Goal: Communication & Community: Answer question/provide support

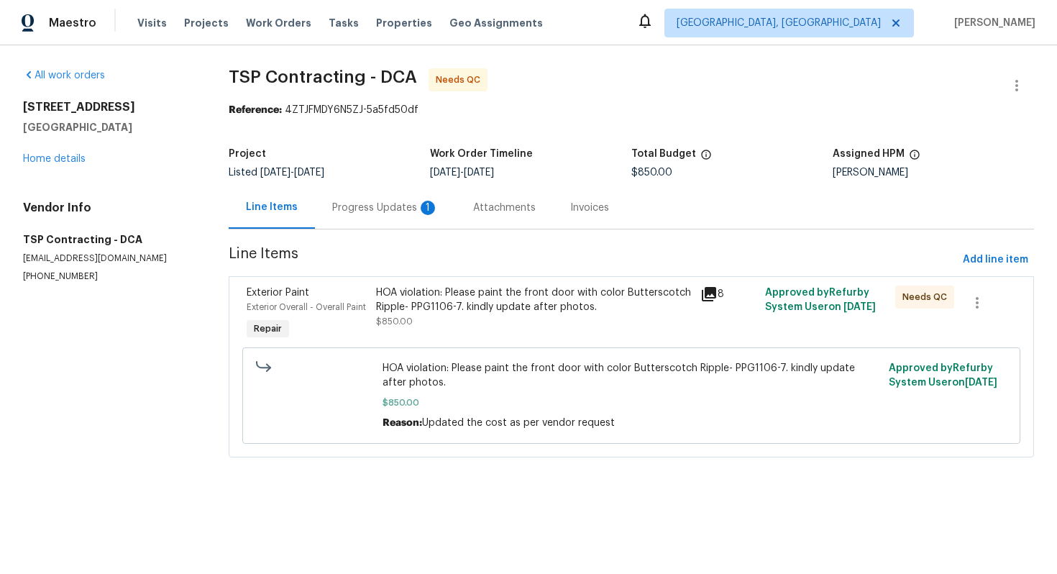
click at [356, 201] on div "Progress Updates 1" at bounding box center [385, 208] width 106 height 14
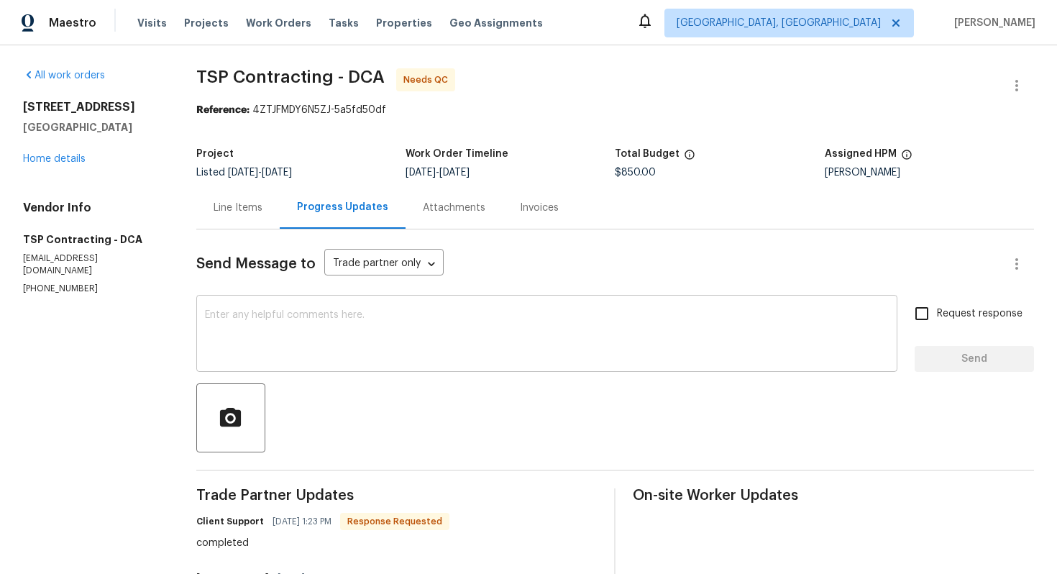
scroll to position [11, 0]
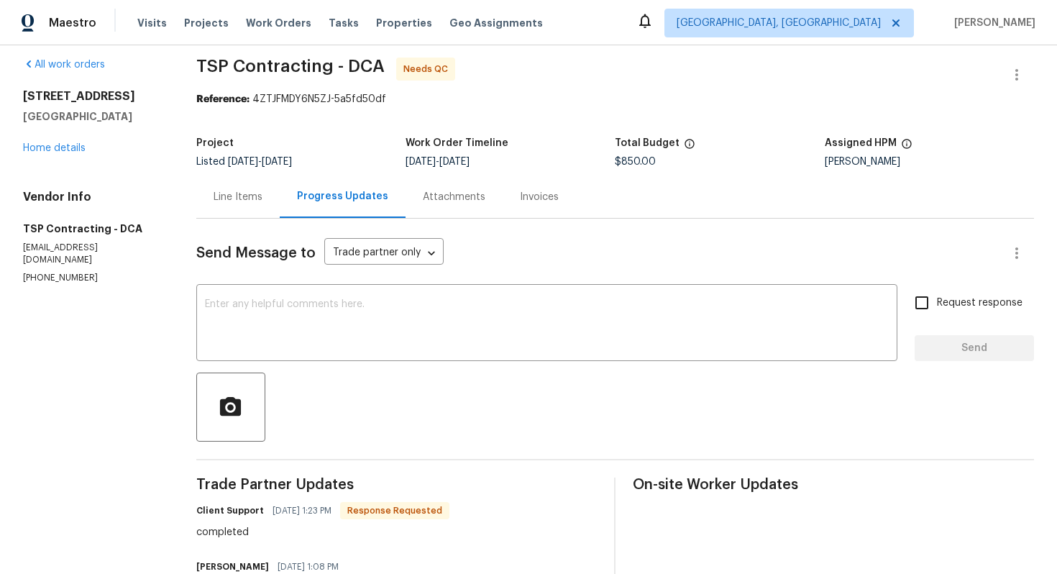
click at [257, 194] on div "Line Items" at bounding box center [237, 197] width 49 height 14
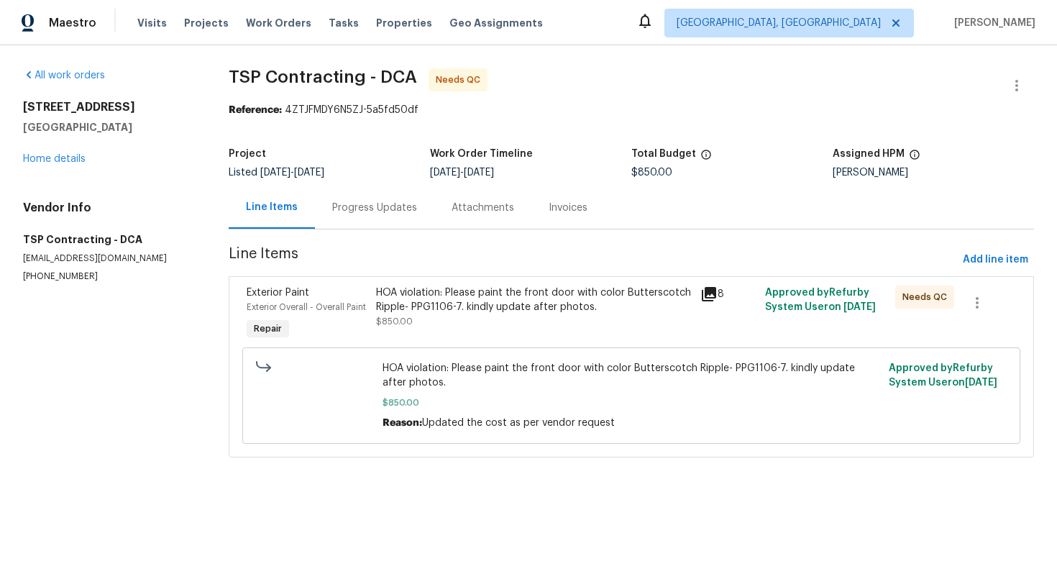
click at [392, 295] on div "HOA violation: Please paint the front door with color Butterscotch Ripple- PPG1…" at bounding box center [534, 299] width 316 height 29
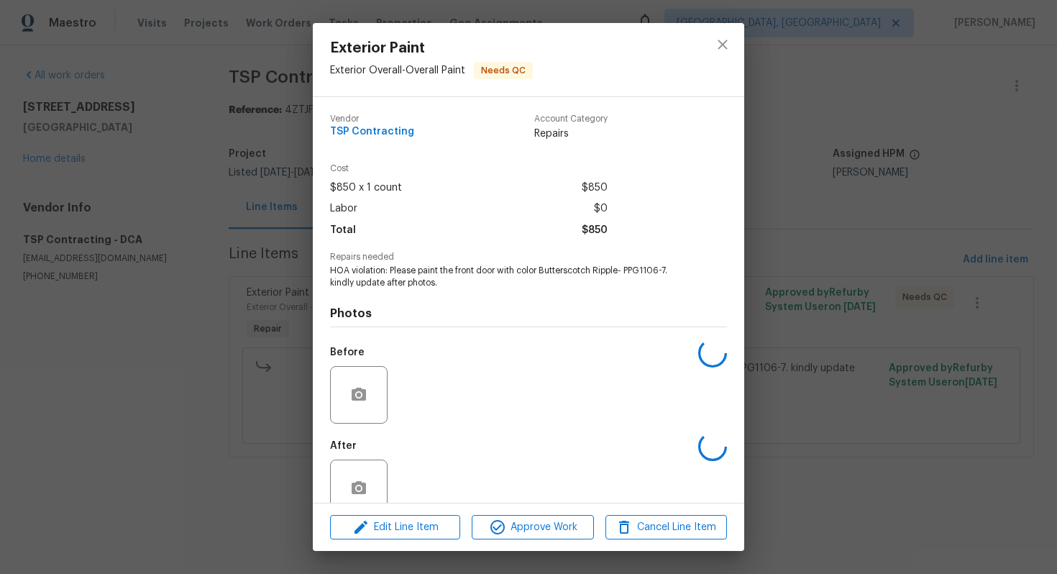
scroll to position [29, 0]
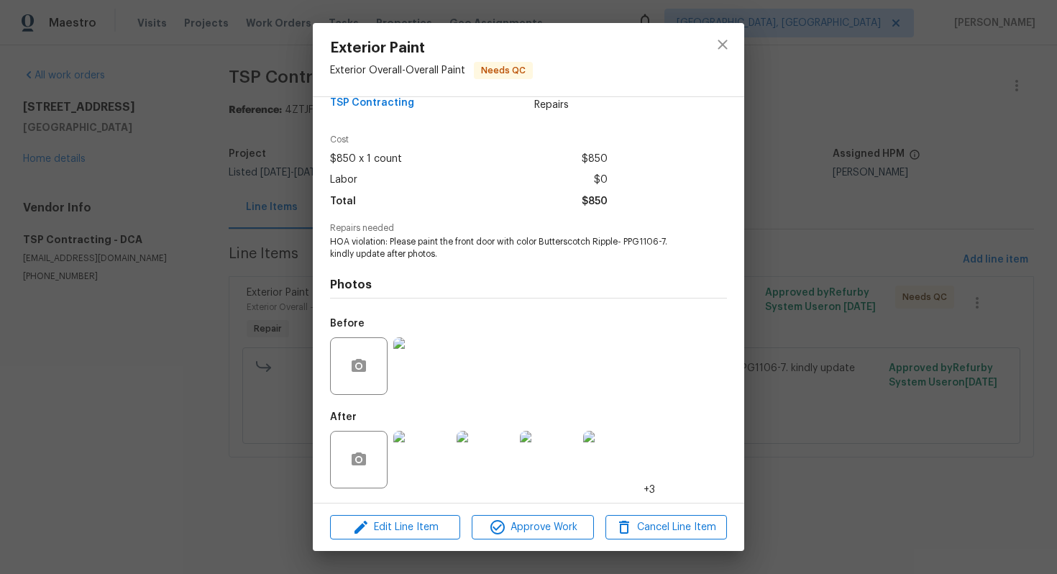
click at [489, 472] on img at bounding box center [484, 459] width 57 height 57
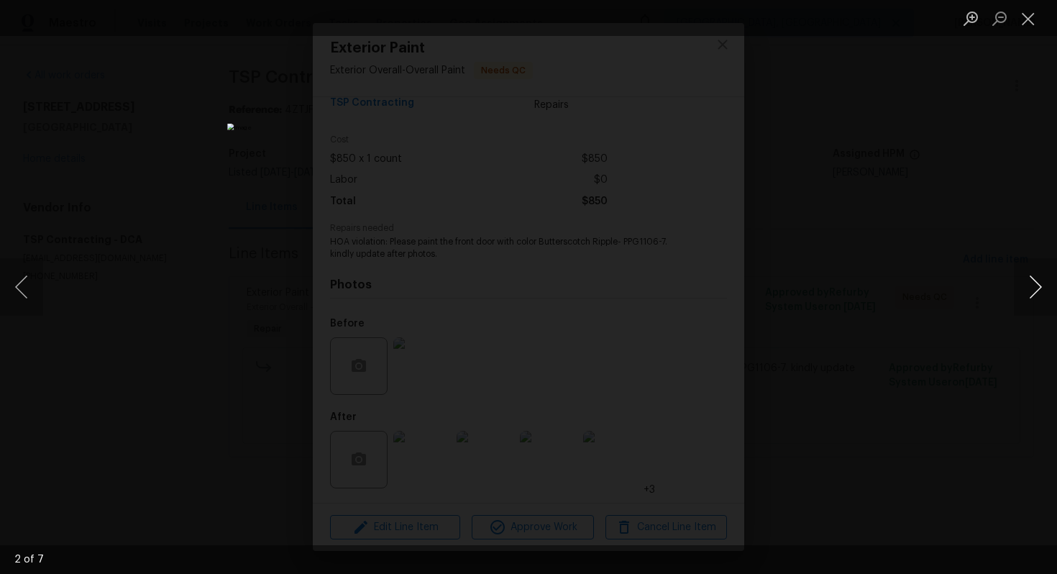
click at [1043, 293] on button "Next image" at bounding box center [1034, 286] width 43 height 57
click at [1043, 292] on button "Next image" at bounding box center [1034, 286] width 43 height 57
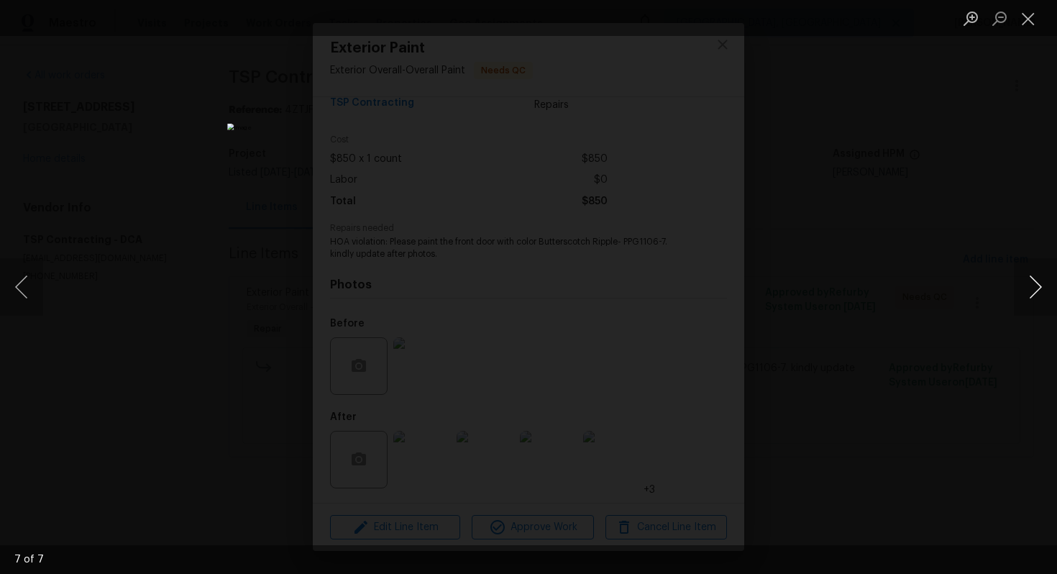
click at [1043, 292] on button "Next image" at bounding box center [1034, 286] width 43 height 57
click at [27, 290] on button "Previous image" at bounding box center [21, 286] width 43 height 57
click at [1033, 292] on button "Next image" at bounding box center [1034, 286] width 43 height 57
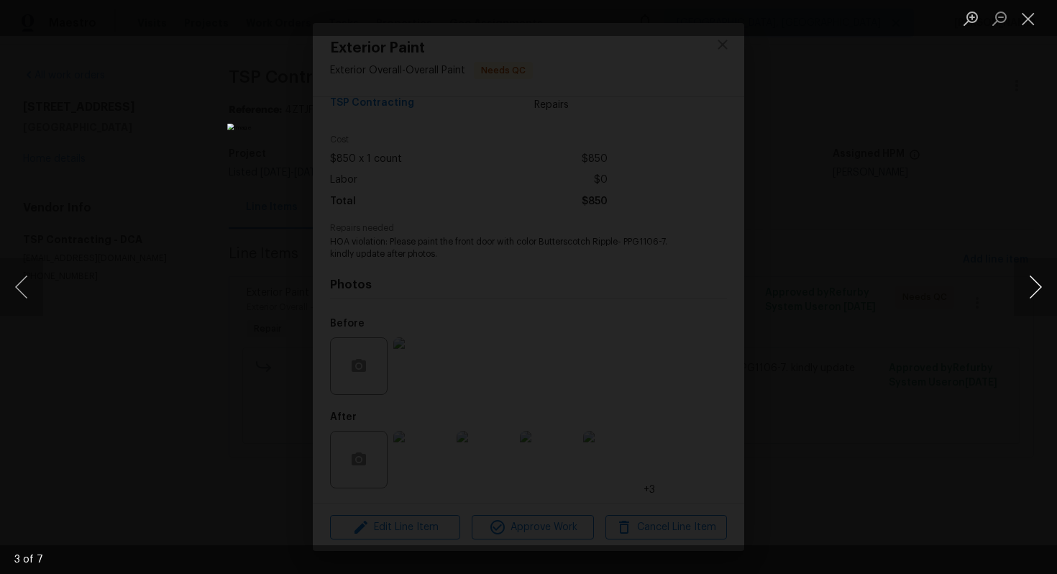
click at [1033, 292] on button "Next image" at bounding box center [1034, 286] width 43 height 57
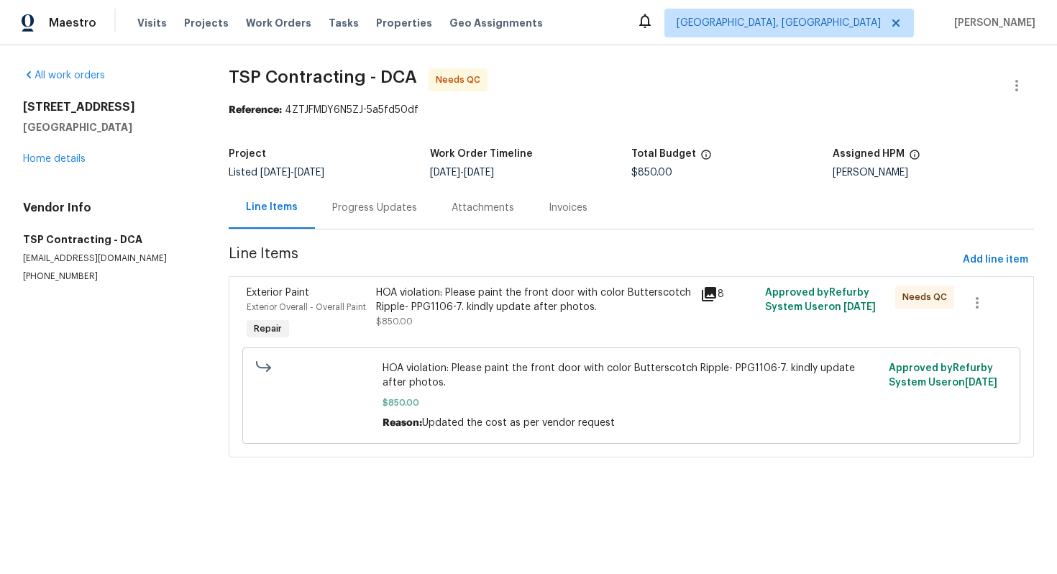
click at [436, 302] on div "HOA violation: Please paint the front door with color Butterscotch Ripple- PPG1…" at bounding box center [534, 299] width 316 height 29
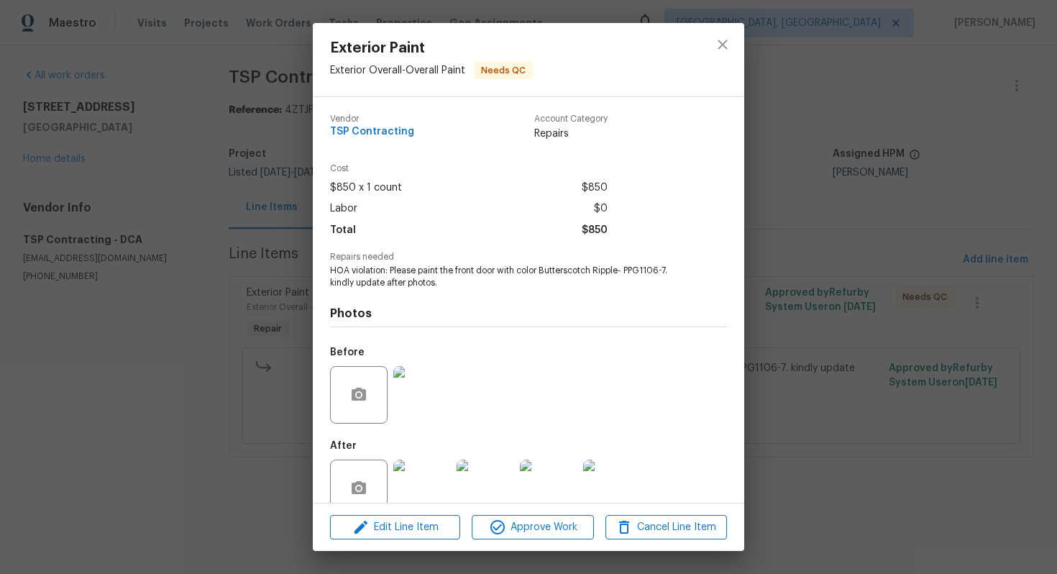
scroll to position [29, 0]
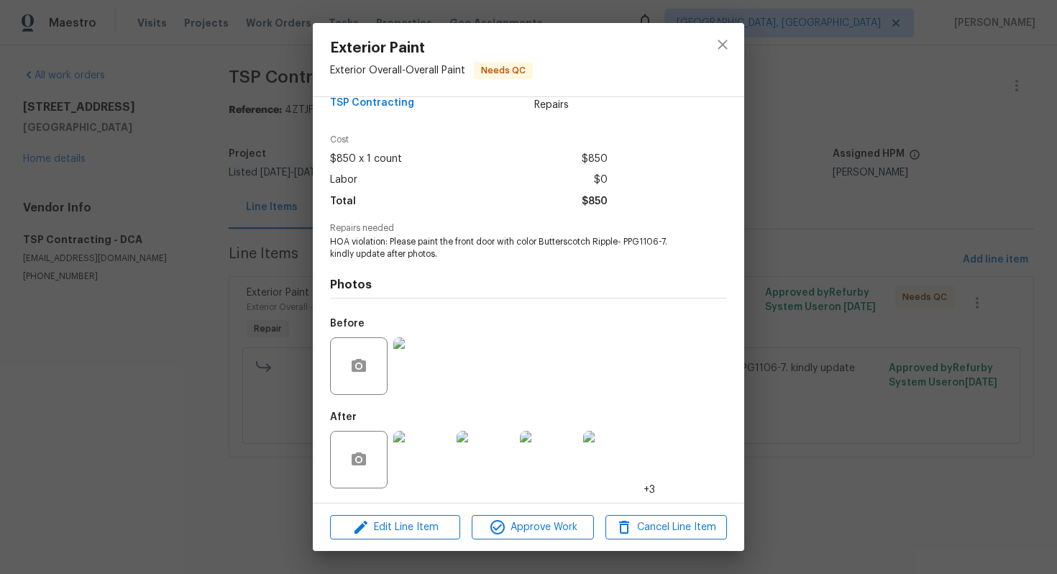
click at [464, 462] on img at bounding box center [484, 459] width 57 height 57
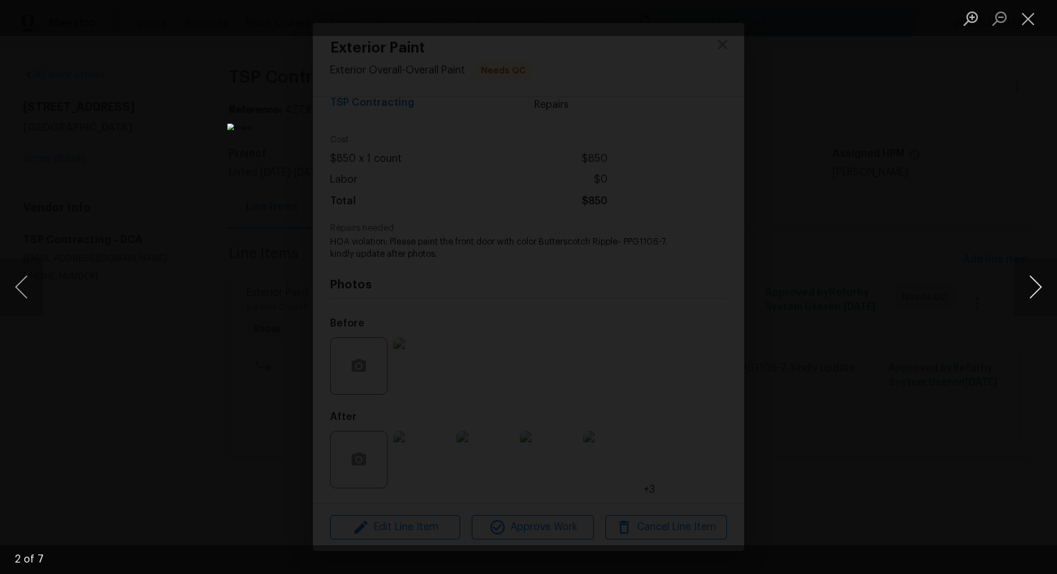
click at [1039, 298] on button "Next image" at bounding box center [1034, 286] width 43 height 57
click at [1038, 298] on button "Next image" at bounding box center [1034, 286] width 43 height 57
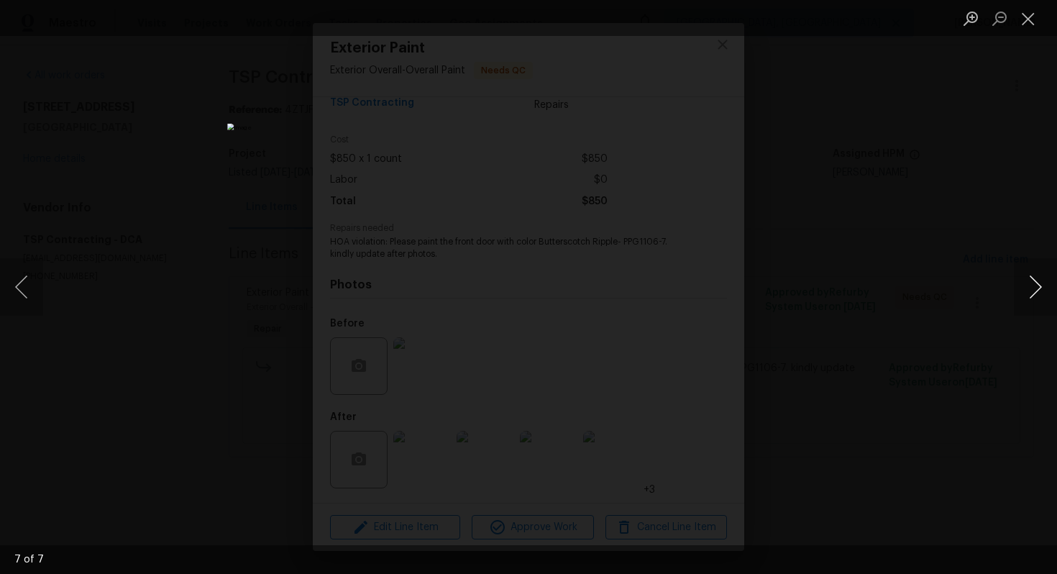
click at [1038, 298] on button "Next image" at bounding box center [1034, 286] width 43 height 57
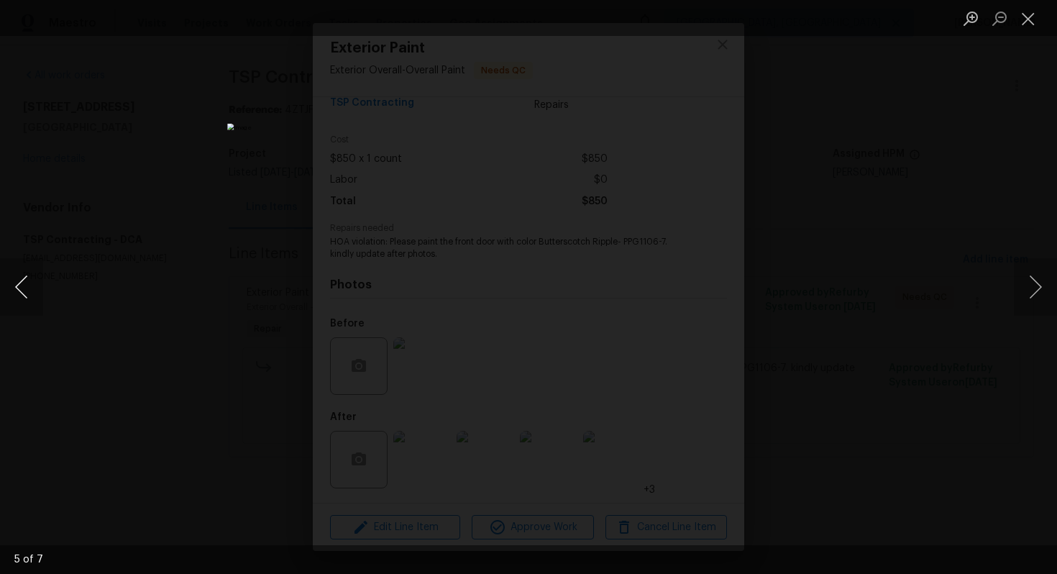
click at [24, 287] on button "Previous image" at bounding box center [21, 286] width 43 height 57
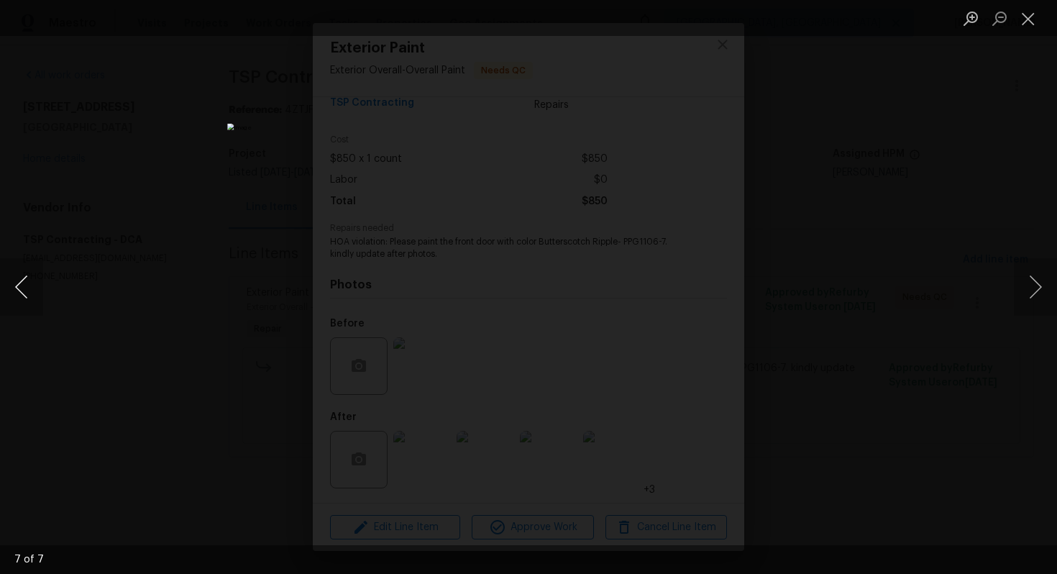
click at [24, 287] on button "Previous image" at bounding box center [21, 286] width 43 height 57
click at [1040, 305] on button "Next image" at bounding box center [1034, 286] width 43 height 57
click at [1031, 283] on button "Next image" at bounding box center [1034, 286] width 43 height 57
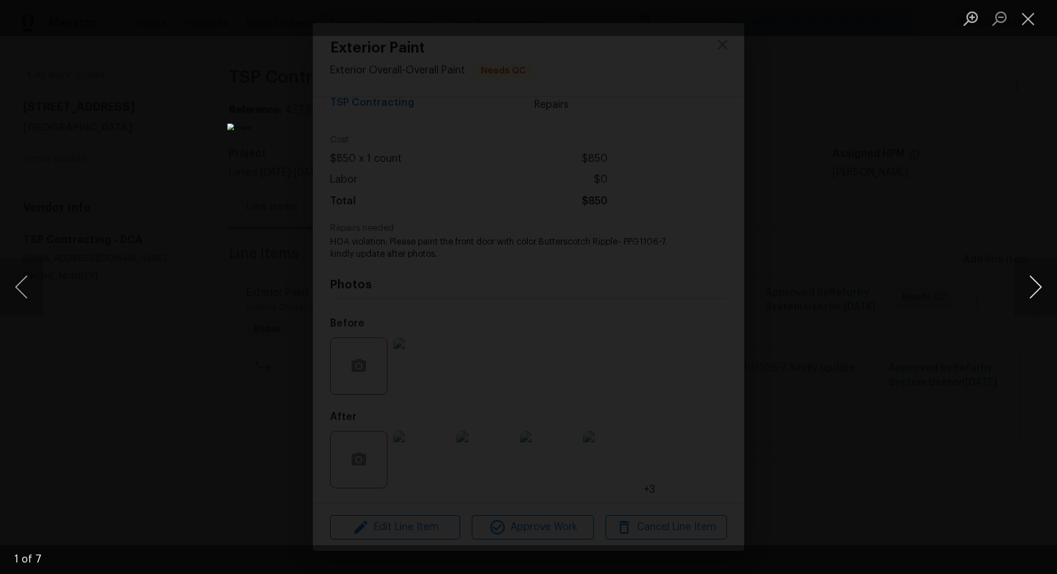
click at [1031, 283] on button "Next image" at bounding box center [1034, 286] width 43 height 57
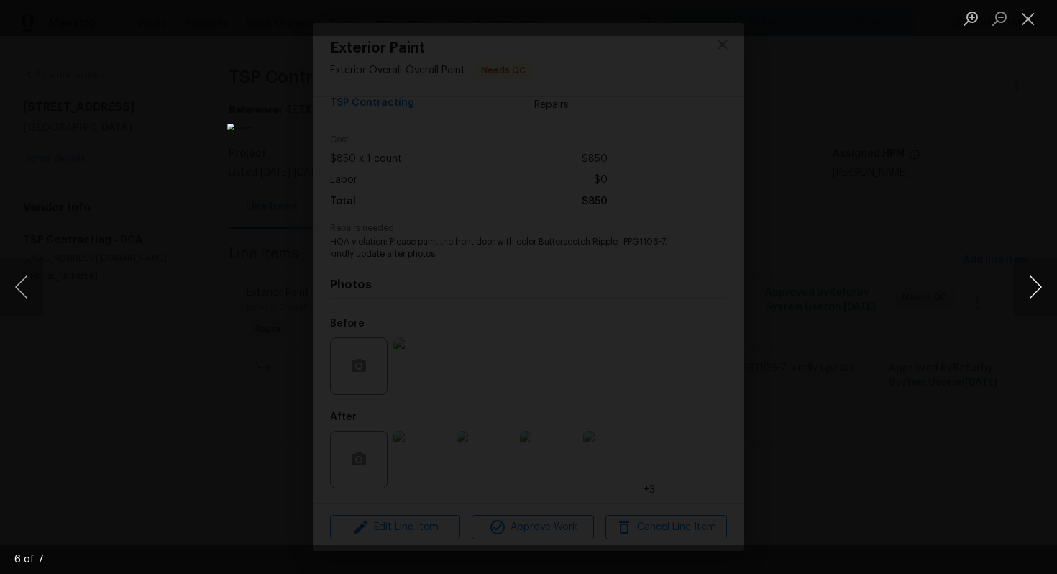
click at [1053, 300] on button "Next image" at bounding box center [1034, 286] width 43 height 57
click at [1049, 298] on button "Next image" at bounding box center [1034, 286] width 43 height 57
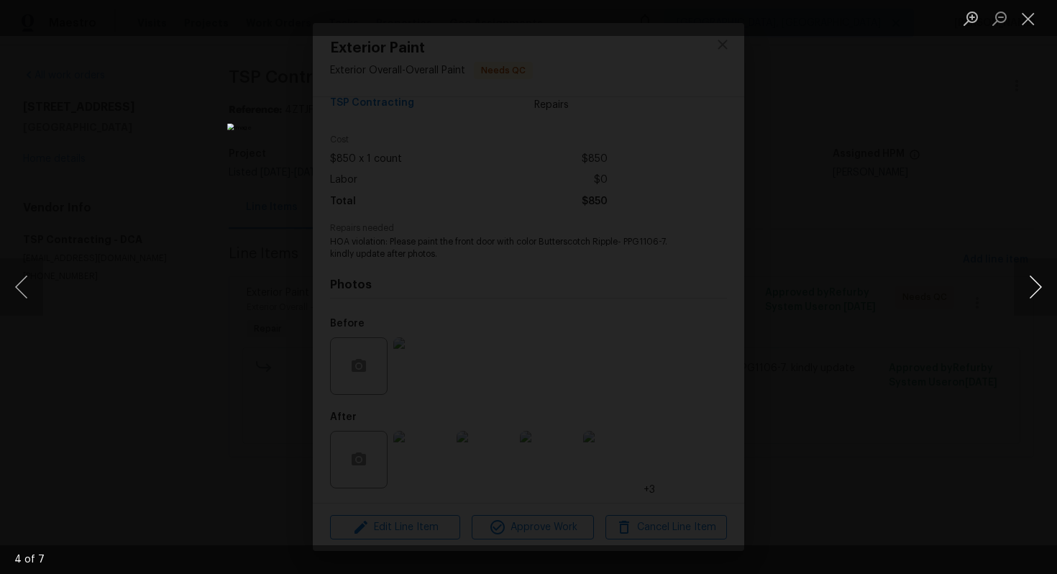
click at [1049, 298] on button "Next image" at bounding box center [1034, 286] width 43 height 57
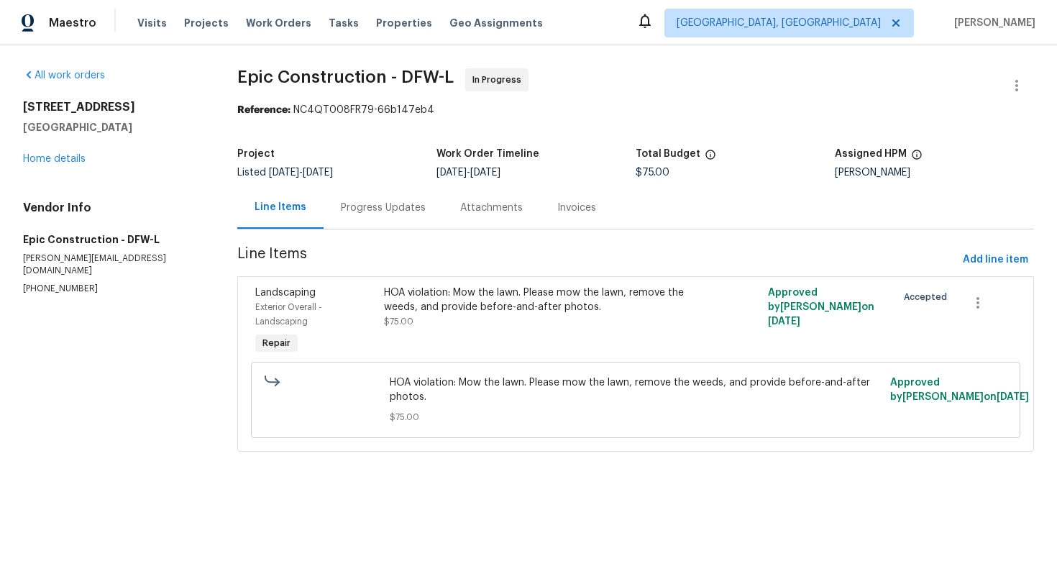
click at [357, 209] on div "Progress Updates" at bounding box center [383, 208] width 85 height 14
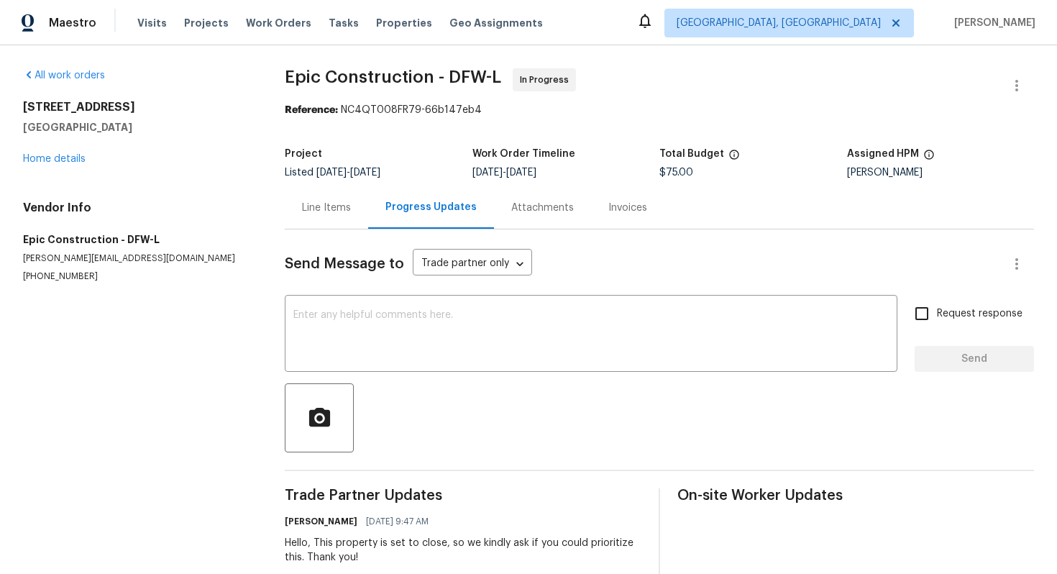
click at [333, 208] on div "Line Items" at bounding box center [326, 208] width 49 height 14
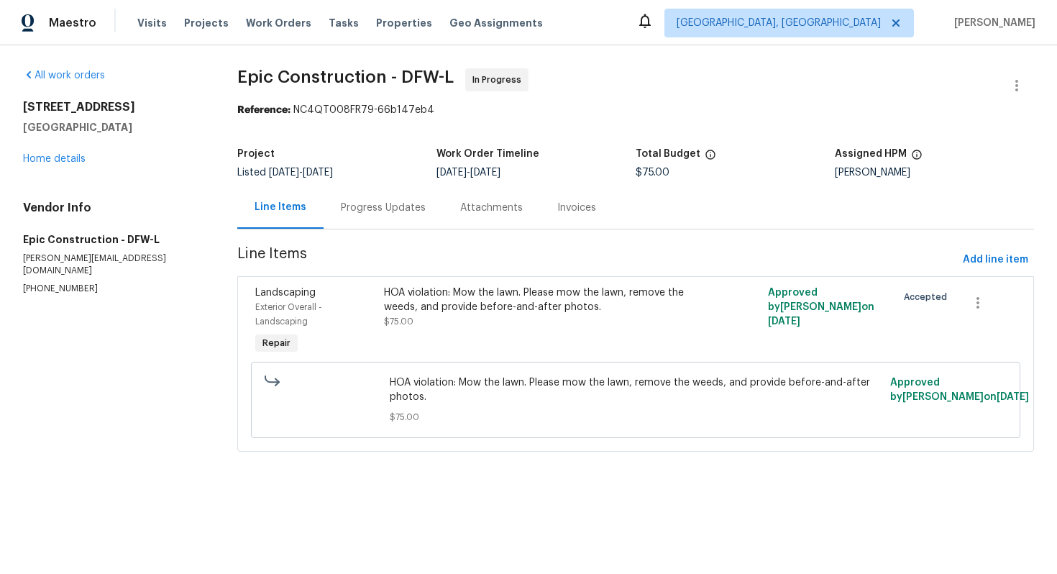
click at [394, 199] on div "Progress Updates" at bounding box center [382, 207] width 119 height 42
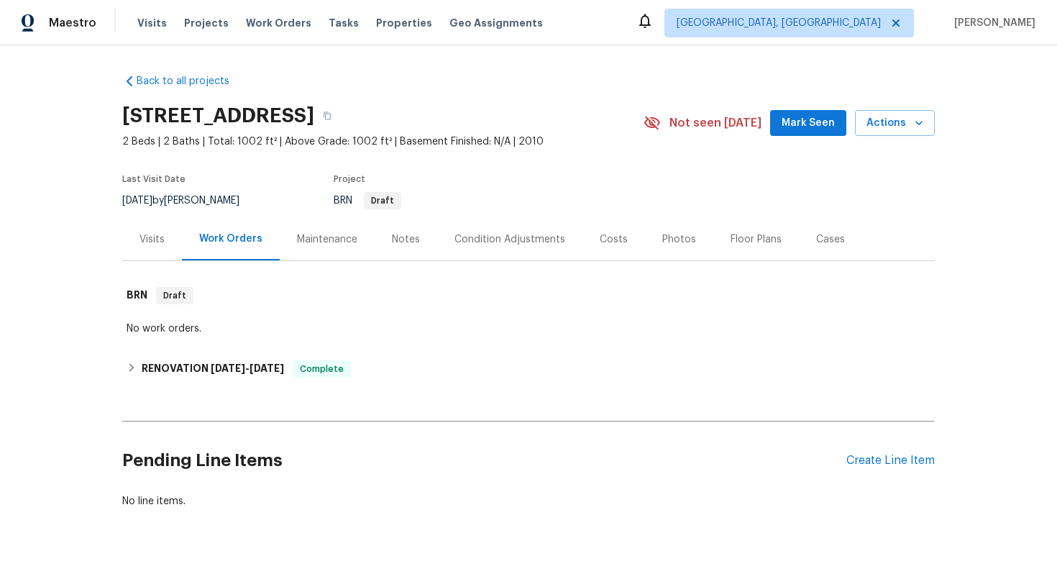
click at [310, 254] on div "Maintenance" at bounding box center [327, 239] width 95 height 42
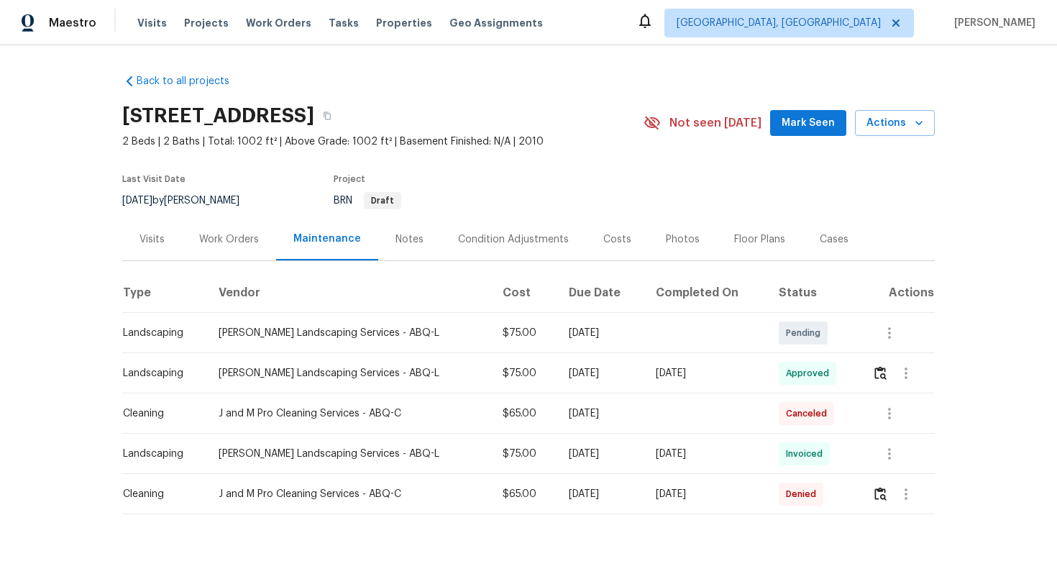
click at [157, 248] on div "Visits" at bounding box center [152, 239] width 60 height 42
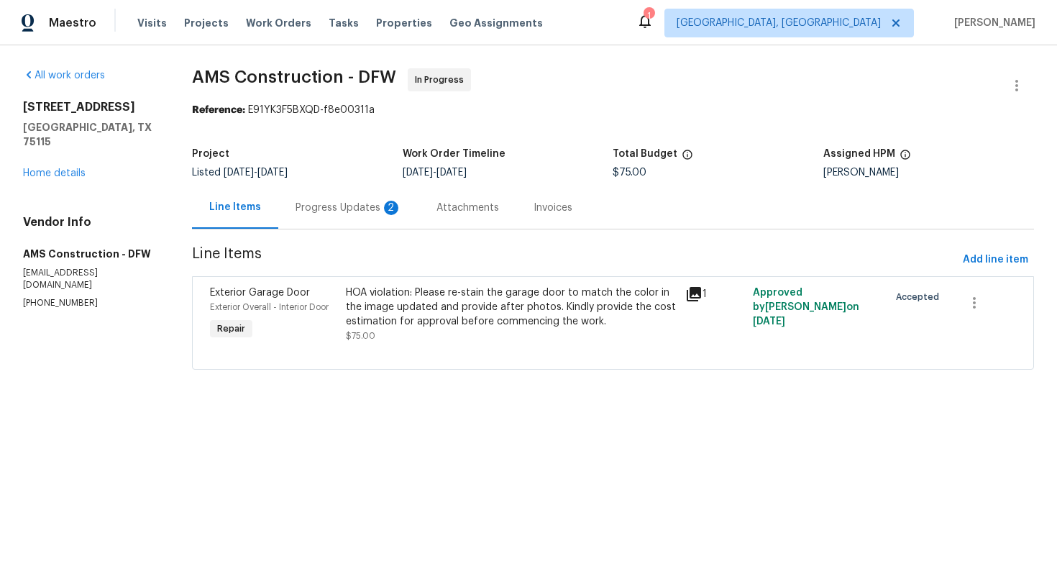
click at [328, 206] on div "Progress Updates 2" at bounding box center [348, 208] width 106 height 14
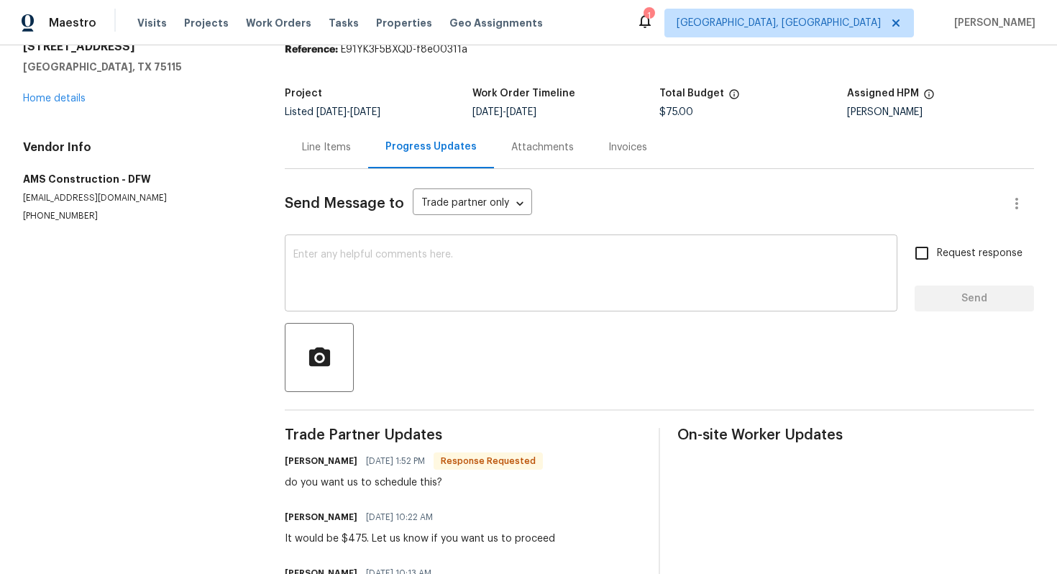
scroll to position [53, 0]
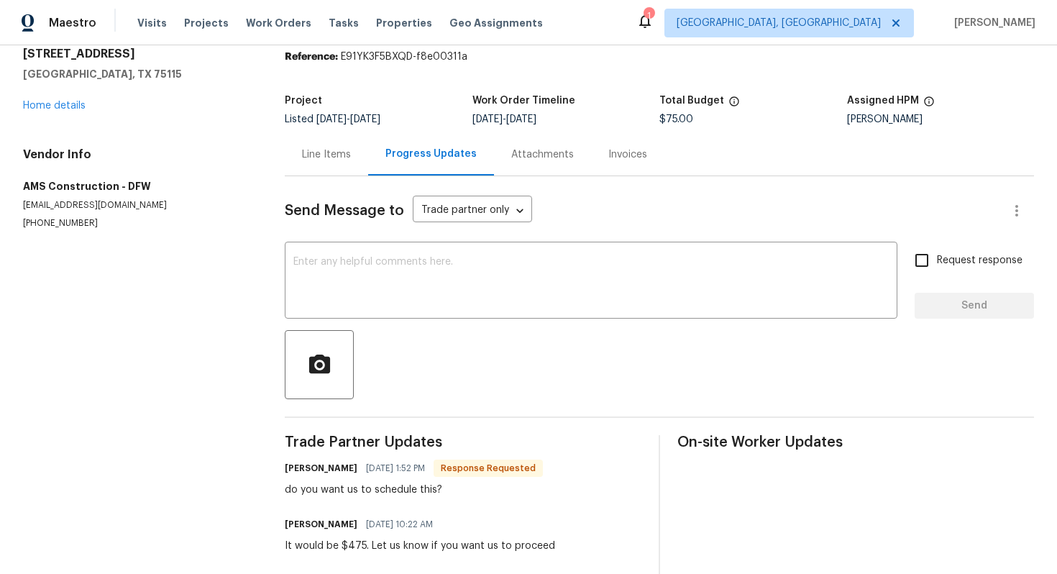
click at [328, 152] on div "Line Items" at bounding box center [326, 154] width 49 height 14
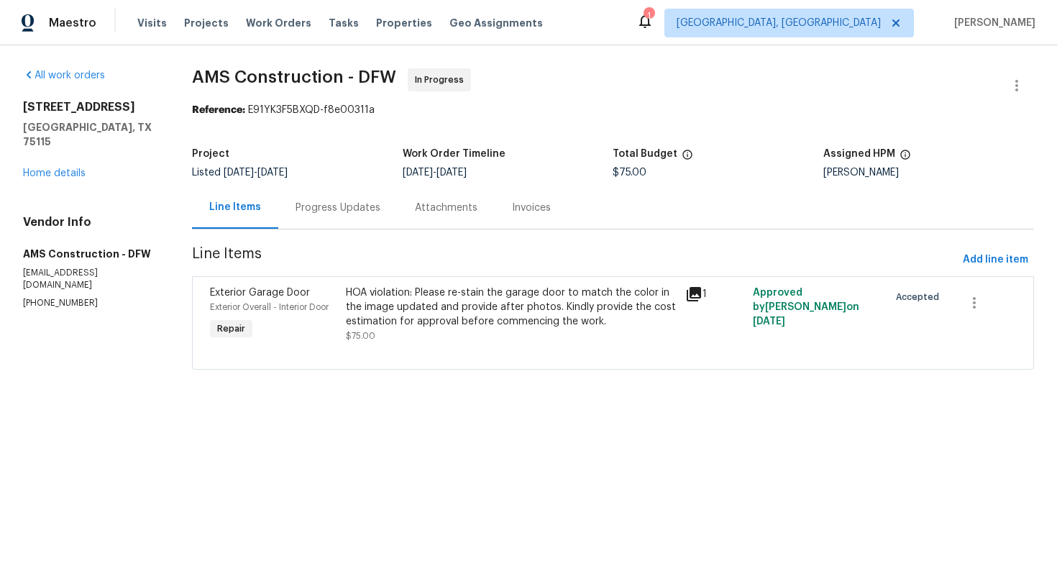
click at [341, 210] on div "Progress Updates" at bounding box center [337, 208] width 85 height 14
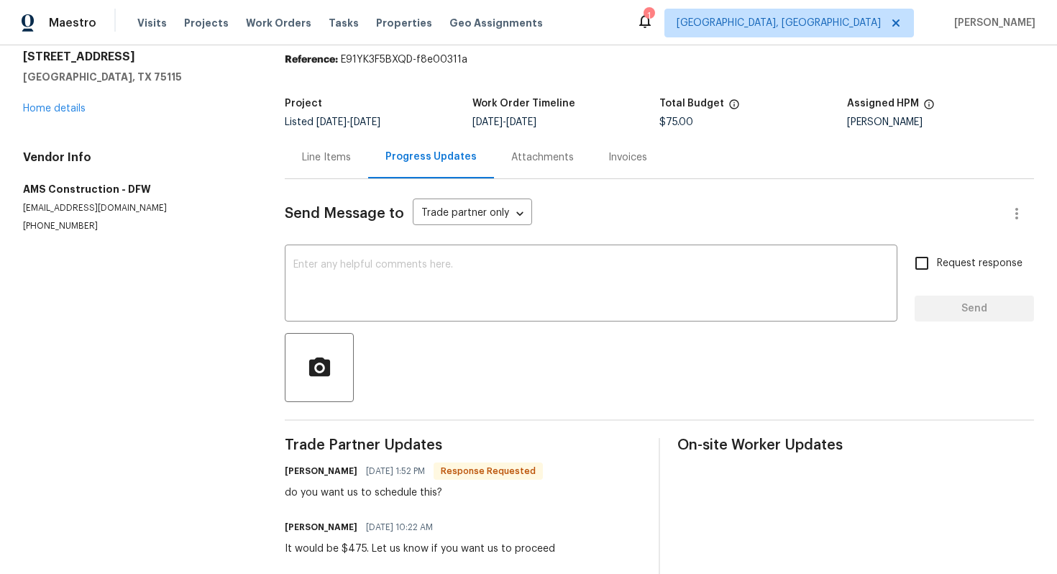
scroll to position [84, 0]
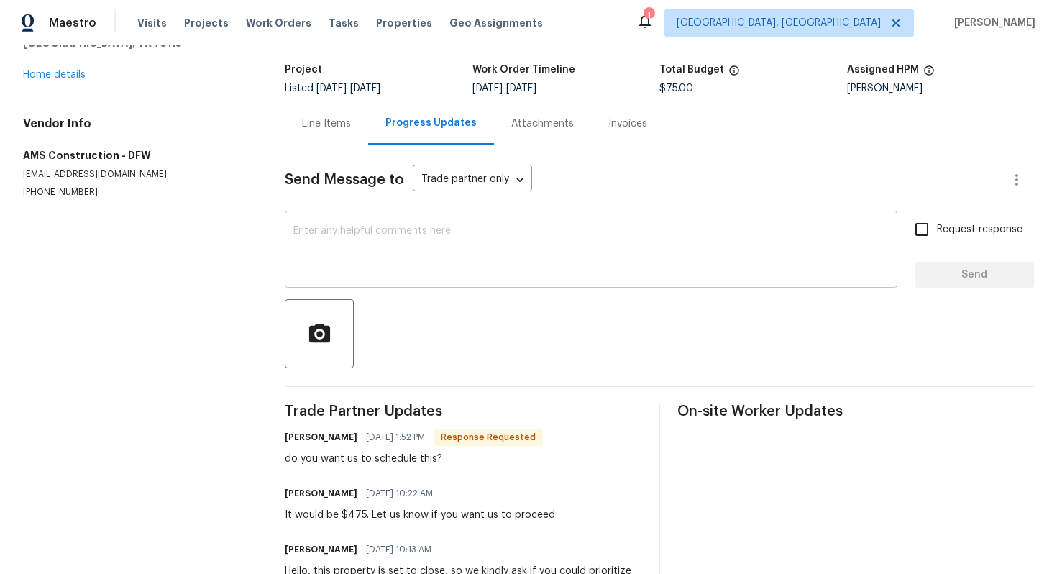
click at [396, 243] on textarea at bounding box center [590, 251] width 595 height 50
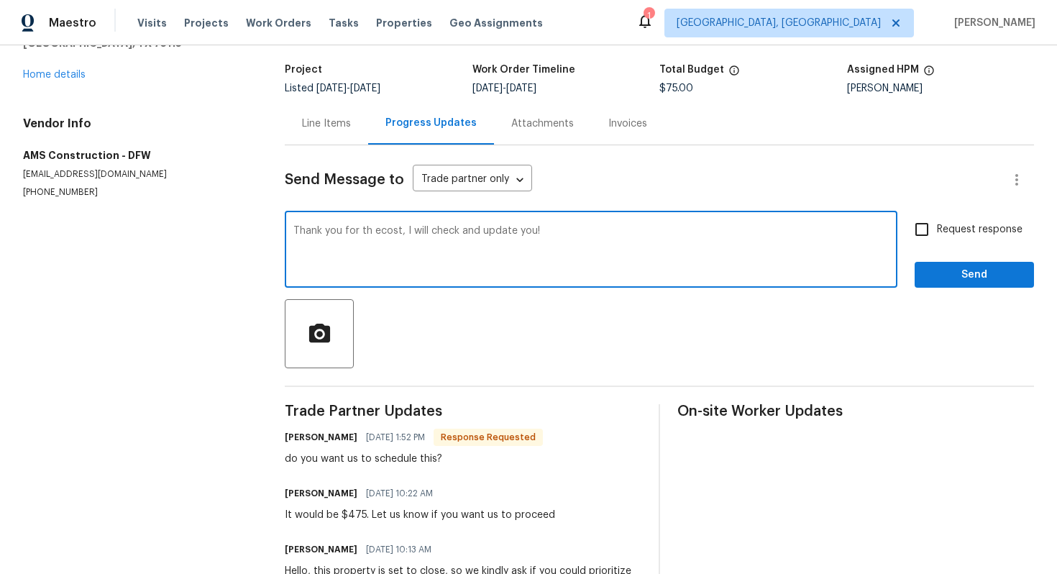
click at [374, 231] on textarea "Thank you for th ecost, I will check and update you!" at bounding box center [590, 251] width 595 height 50
click at [515, 261] on textarea "Thank you for the cost, I will check and update you!" at bounding box center [590, 251] width 595 height 50
click at [632, 245] on textarea "Thank you for the cost, I will check and update you shortly." at bounding box center [590, 251] width 595 height 50
type textarea "Thank you for the cost, I will check and update you shortly."
click at [931, 231] on input "Request response" at bounding box center [921, 229] width 30 height 30
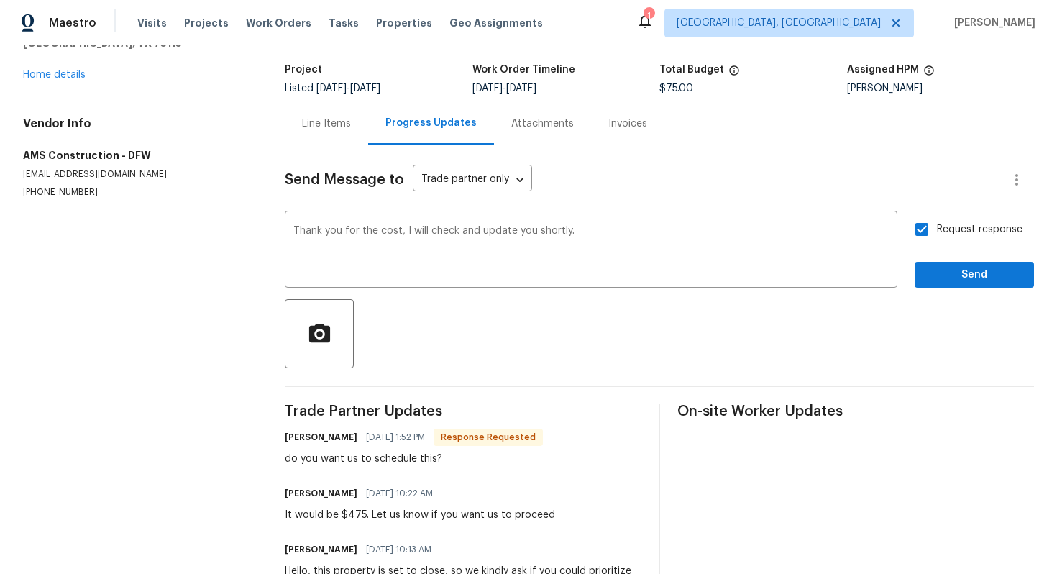
click at [931, 233] on input "Request response" at bounding box center [921, 229] width 30 height 30
checkbox input "false"
click at [349, 520] on div "It would be $475. Let us know if you want us to proceed" at bounding box center [420, 514] width 270 height 14
click at [318, 121] on div "Line Items" at bounding box center [326, 123] width 49 height 14
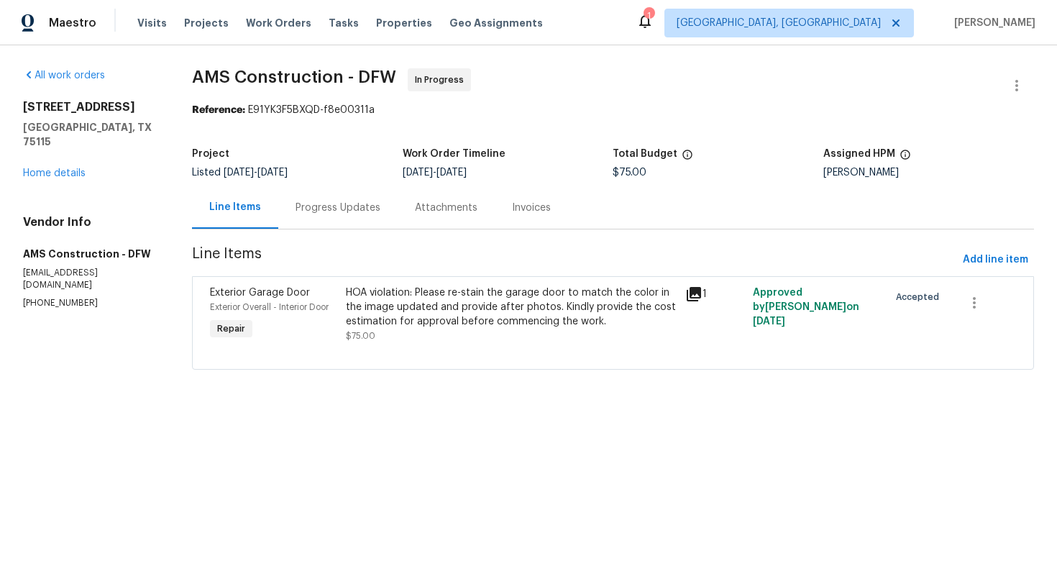
click at [336, 201] on div "Progress Updates" at bounding box center [337, 208] width 85 height 14
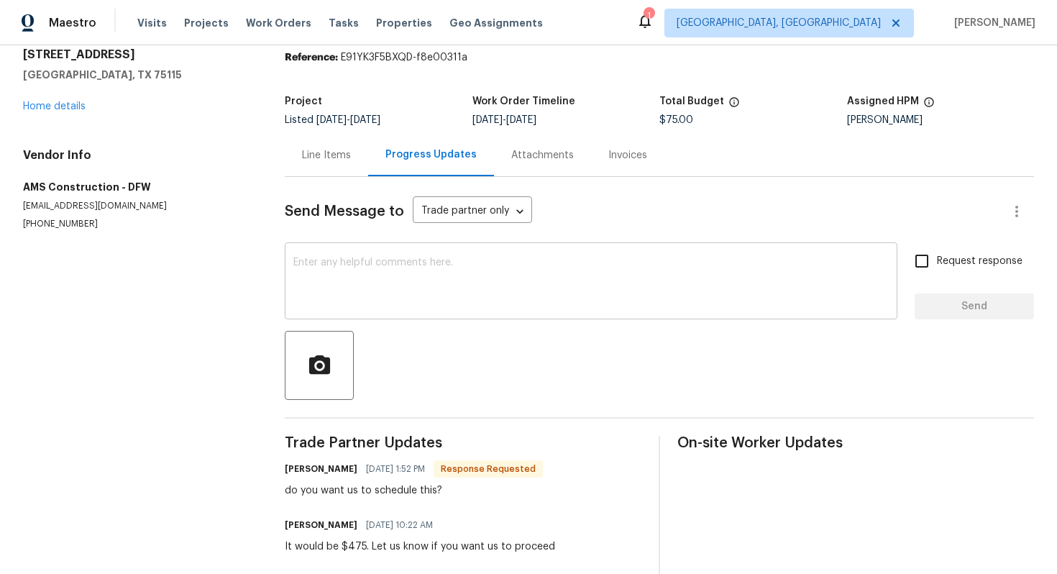
scroll to position [116, 0]
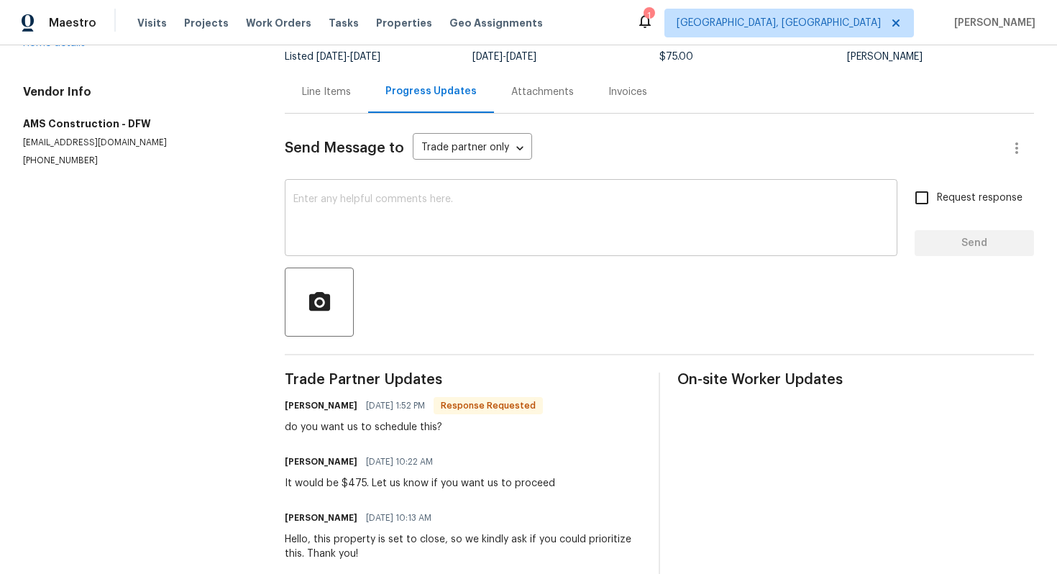
click at [389, 212] on textarea at bounding box center [590, 219] width 595 height 50
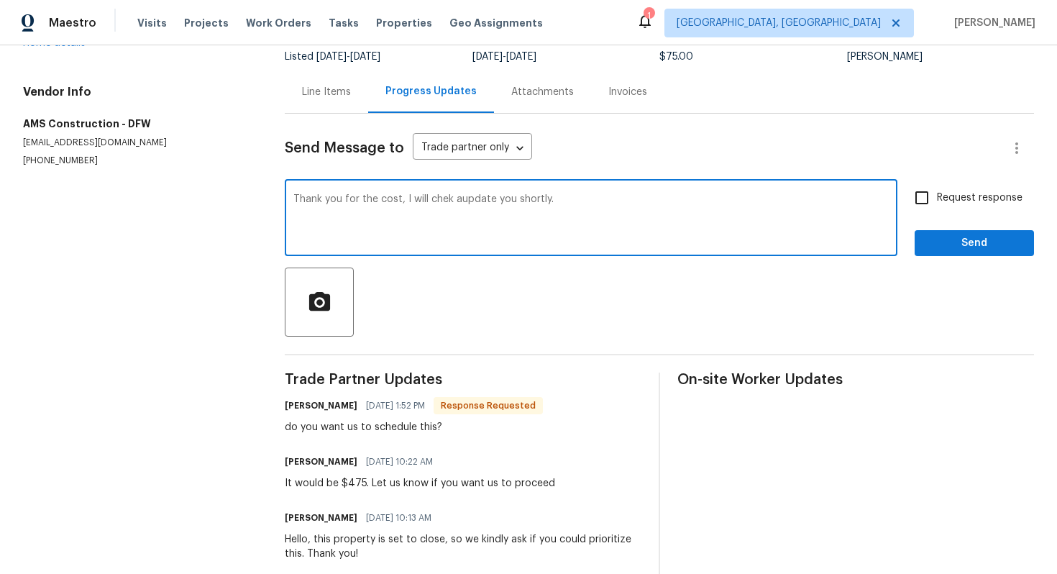
click at [443, 195] on textarea "Thank you for the cost, I will chek aupdate you shortly." at bounding box center [590, 219] width 595 height 50
click at [489, 232] on textarea "Thank you for the cost, I will check and update you shortly." at bounding box center [590, 219] width 595 height 50
type textarea "Thank you for the cost, I will check and update you shortly."
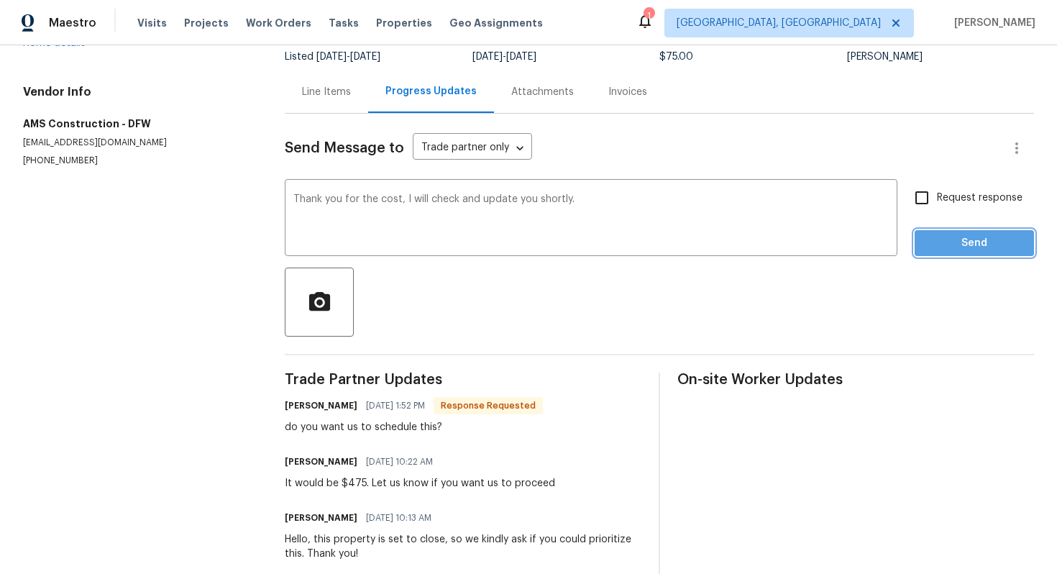
click at [944, 238] on span "Send" at bounding box center [974, 243] width 96 height 18
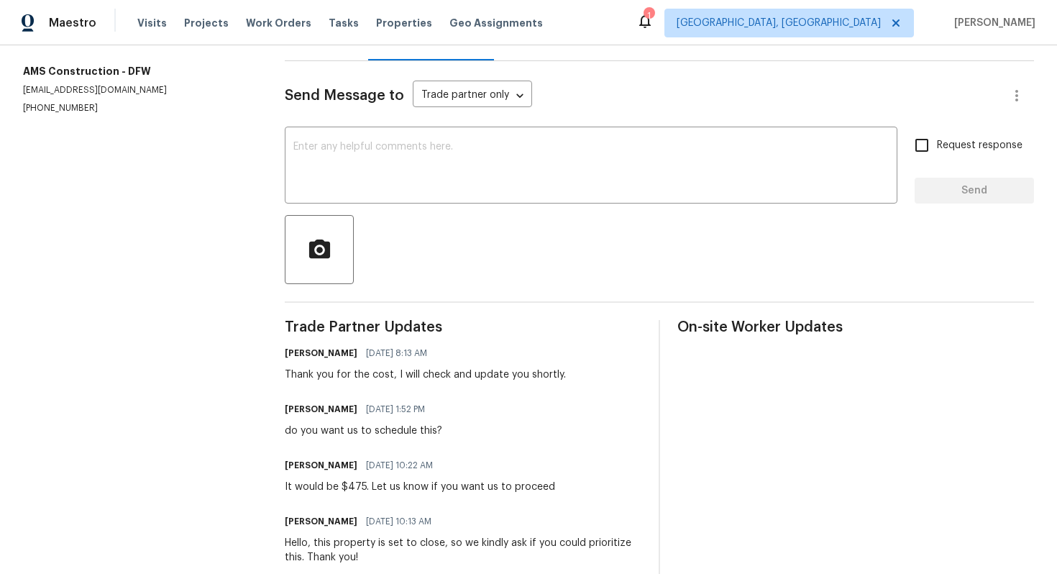
scroll to position [11, 0]
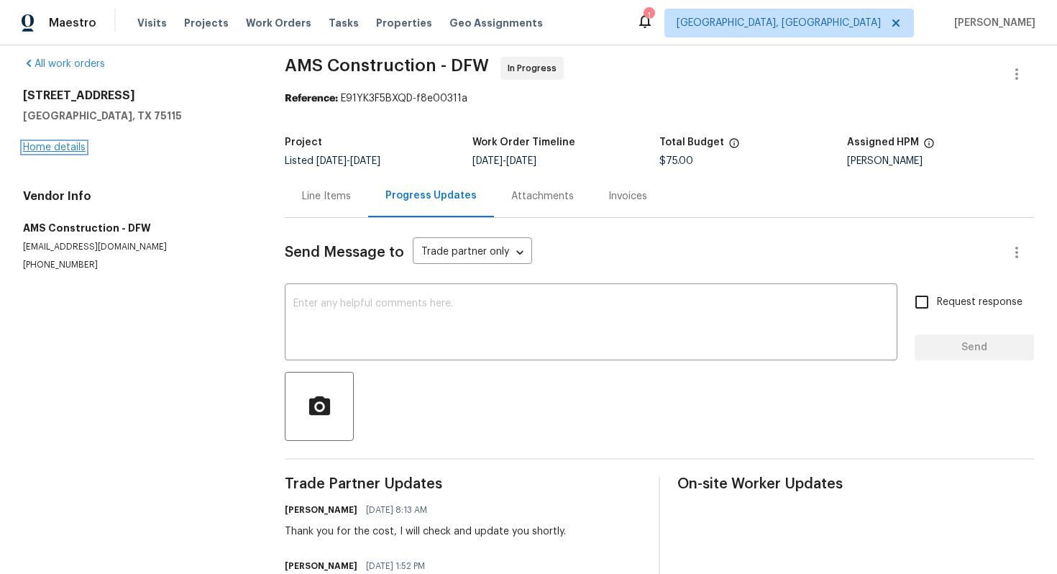
click at [75, 146] on link "Home details" at bounding box center [54, 147] width 63 height 10
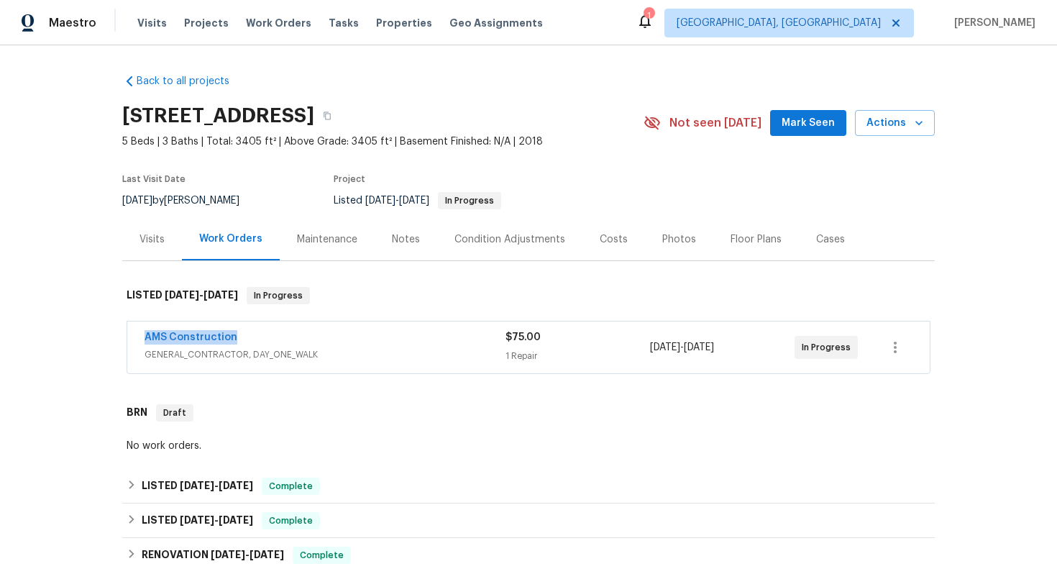
drag, startPoint x: 251, startPoint y: 339, endPoint x: 143, endPoint y: 339, distance: 107.8
click at [143, 339] on div "AMS Construction GENERAL_CONTRACTOR, DAY_ONE_WALK $75.00 1 Repair [DATE] - [DAT…" at bounding box center [528, 347] width 802 height 52
copy link "AMS Construction"
